Goal: Navigation & Orientation: Find specific page/section

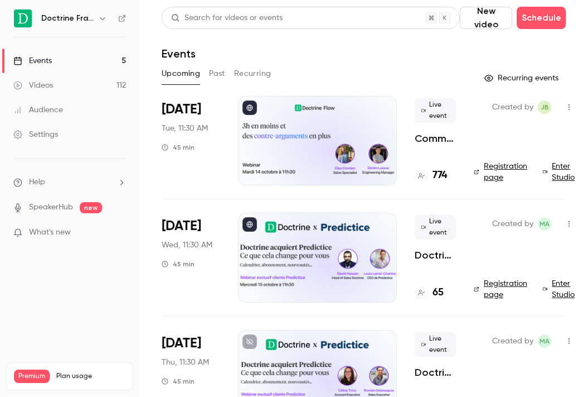
click at [100, 17] on icon "button" at bounding box center [102, 18] width 9 height 9
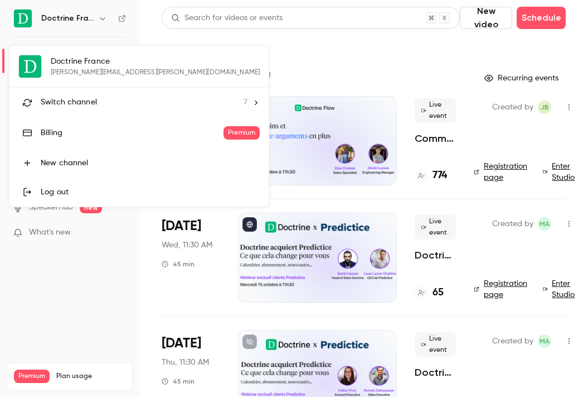
click at [93, 99] on span "Switch channel" at bounding box center [69, 102] width 56 height 12
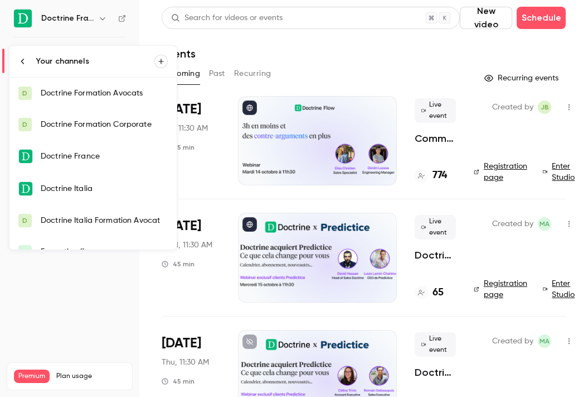
click at [94, 118] on link "D Doctrine Formation Corporate" at bounding box center [92, 124] width 167 height 31
